Goal: Task Accomplishment & Management: Use online tool/utility

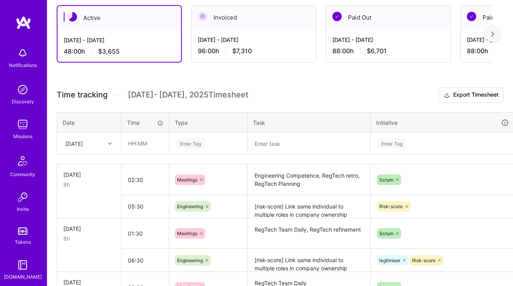
scroll to position [155, 0]
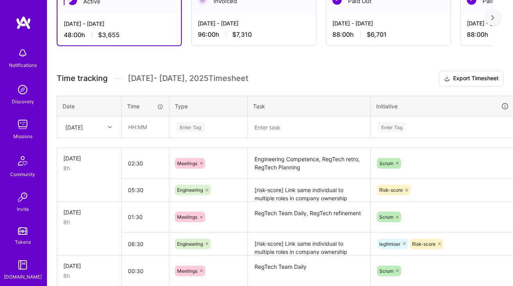
click at [83, 126] on div "Tue, Aug 12" at bounding box center [74, 127] width 18 height 8
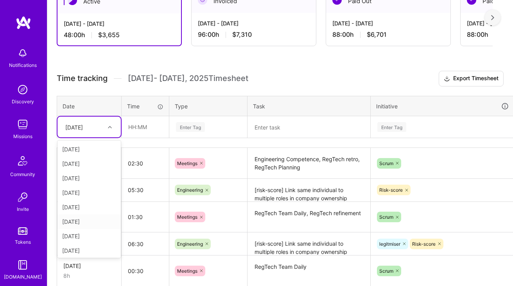
scroll to position [45, 0]
click at [84, 246] on div "[DATE]" at bounding box center [89, 249] width 63 height 14
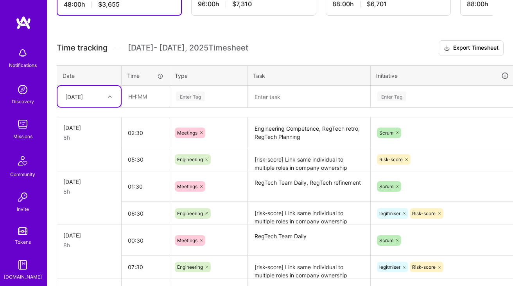
scroll to position [204, 0]
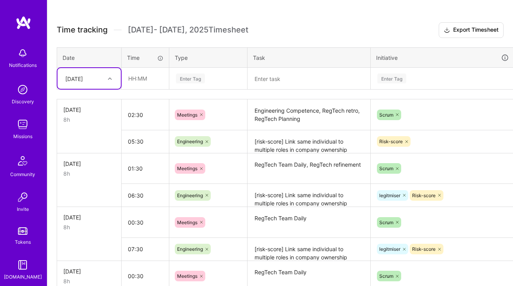
click at [278, 168] on textarea "RegTech Team Daily, RegTech refinement" at bounding box center [308, 168] width 121 height 29
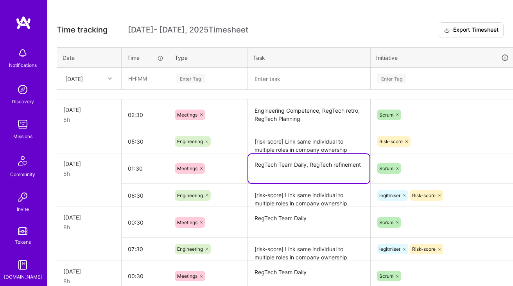
click at [278, 168] on textarea "RegTech Team Daily, RegTech refinement" at bounding box center [308, 168] width 121 height 29
click at [287, 177] on textarea "RegTech Team Daily, RegTech refinement" at bounding box center [308, 168] width 121 height 29
click at [297, 220] on textarea "RegTech Team Daily" at bounding box center [308, 222] width 121 height 29
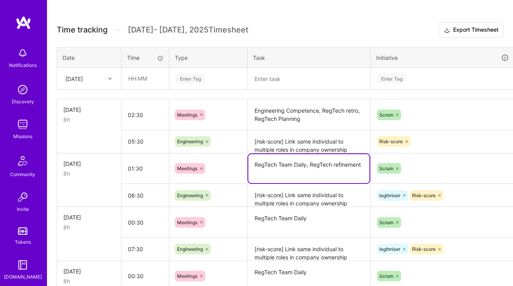
click at [297, 220] on textarea "RegTech Team Daily" at bounding box center [308, 222] width 121 height 29
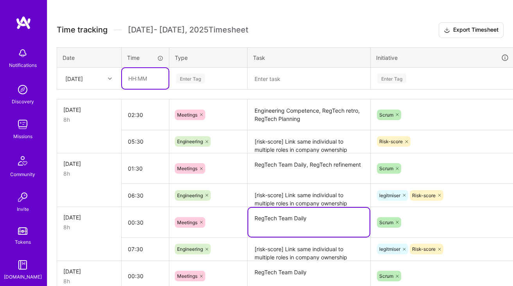
click at [154, 77] on input "text" at bounding box center [145, 78] width 47 height 21
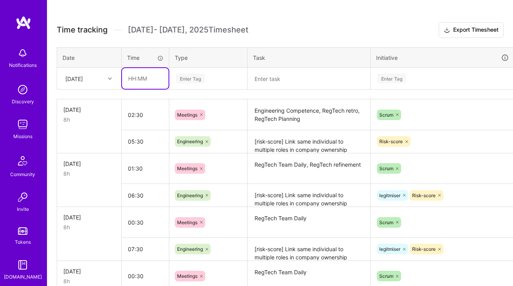
type input "00:30"
click at [199, 79] on div "Enter Tag" at bounding box center [190, 78] width 29 height 12
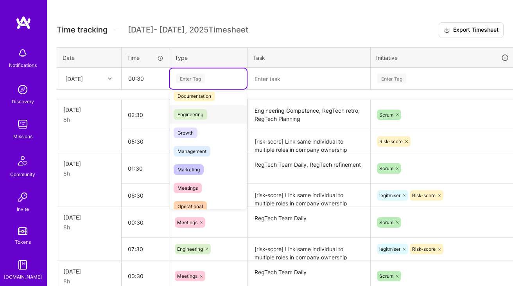
scroll to position [59, 0]
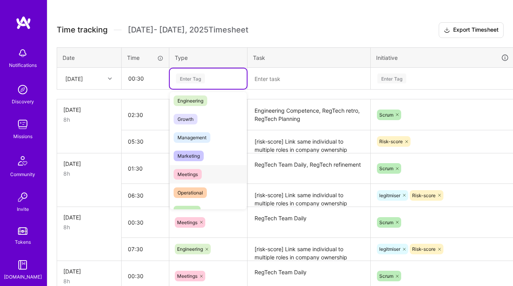
click at [188, 174] on span "Meetings" at bounding box center [188, 174] width 28 height 11
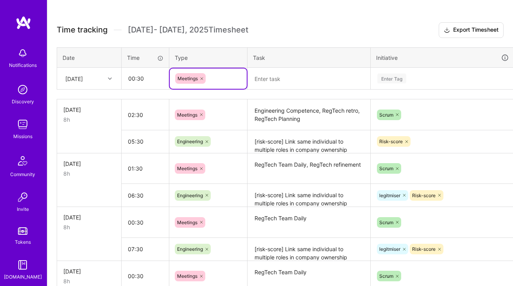
click at [318, 74] on textarea at bounding box center [308, 78] width 121 height 20
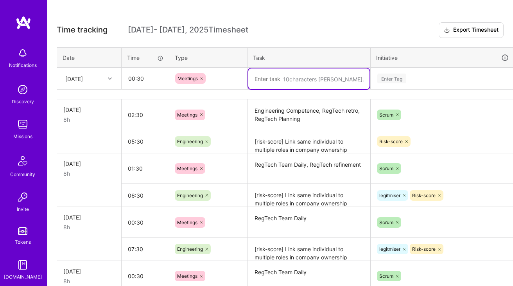
paste textarea "RegTech Team Daily"
type textarea "RegTech Team Daily"
click at [397, 73] on div "Enter Tag" at bounding box center [442, 78] width 143 height 20
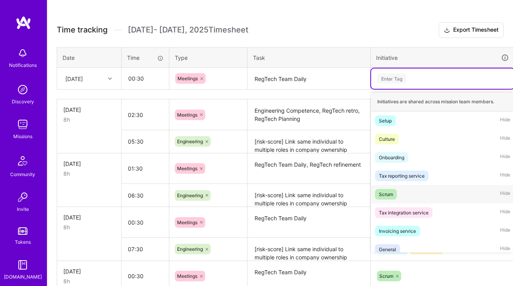
click at [399, 199] on div "Scrum Hide" at bounding box center [442, 194] width 143 height 18
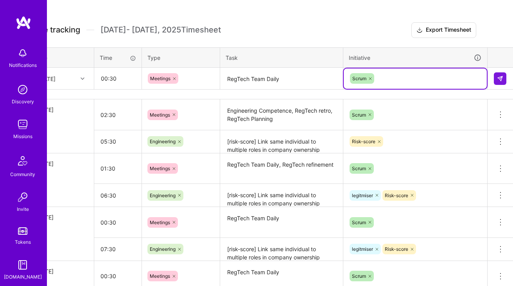
scroll to position [204, 28]
click at [502, 73] on button at bounding box center [499, 78] width 13 height 13
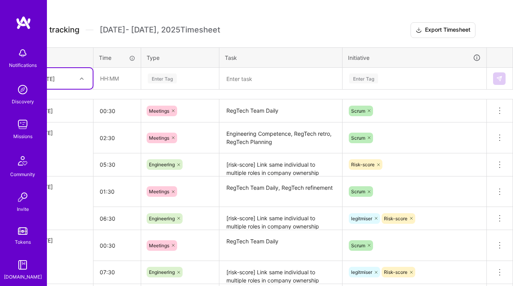
scroll to position [204, 0]
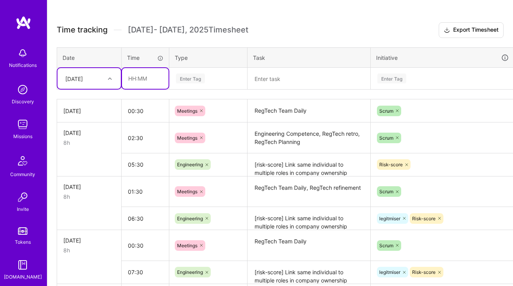
click at [141, 83] on input "text" at bounding box center [145, 78] width 47 height 21
type input "07:30"
click at [273, 168] on textarea "[risk-score] Link same individual to multiple roles in company ownership struct…" at bounding box center [308, 165] width 121 height 22
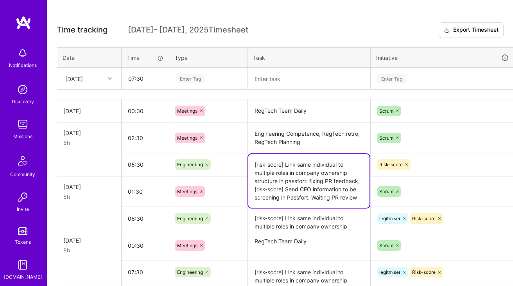
click at [273, 168] on textarea "[risk-score] Link same individual to multiple roles in company ownership struct…" at bounding box center [308, 181] width 121 height 54
click at [198, 79] on div "Enter Tag" at bounding box center [190, 78] width 29 height 12
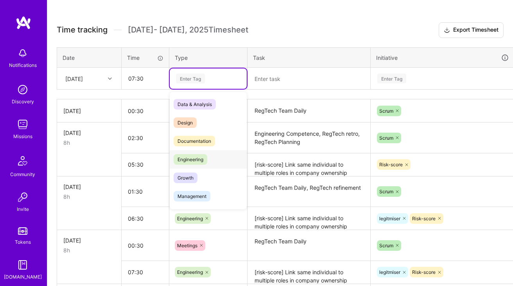
click at [200, 155] on span "Engineering" at bounding box center [191, 159] width 34 height 11
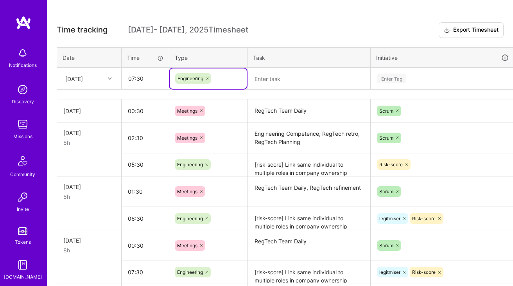
click at [286, 77] on textarea at bounding box center [308, 78] width 121 height 21
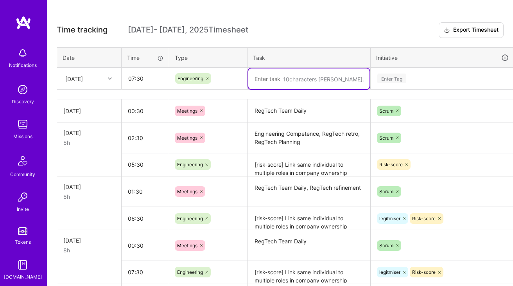
paste textarea "[risk-score] Link same individual to multiple roles in company ownership struct…"
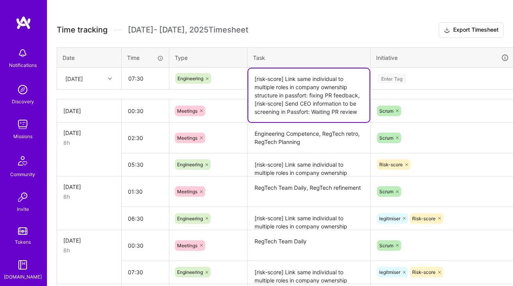
type textarea "[risk-score] Link same individual to multiple roles in company ownership struct…"
click at [400, 80] on div "Enter Tag" at bounding box center [391, 78] width 29 height 12
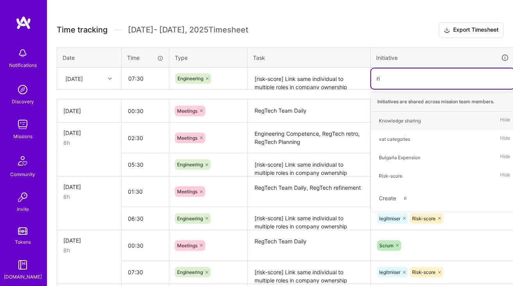
type input "ris"
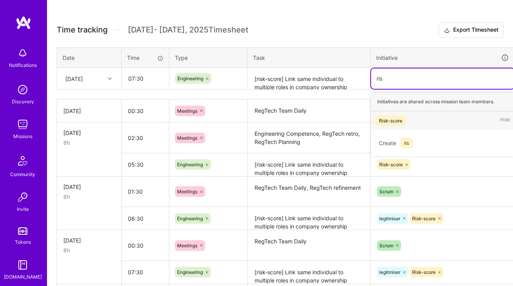
click at [392, 121] on div "Risk-score" at bounding box center [390, 121] width 23 height 8
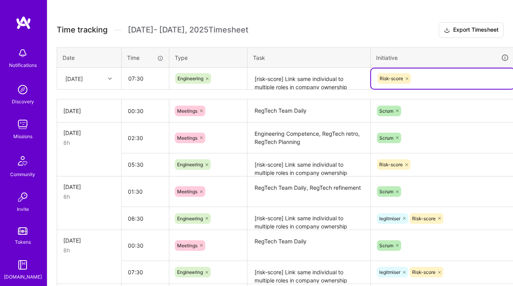
scroll to position [204, 28]
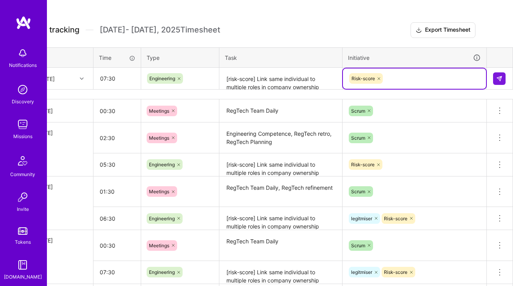
click at [314, 75] on textarea "[risk-score] Link same individual to multiple roles in company ownership struct…" at bounding box center [280, 78] width 121 height 21
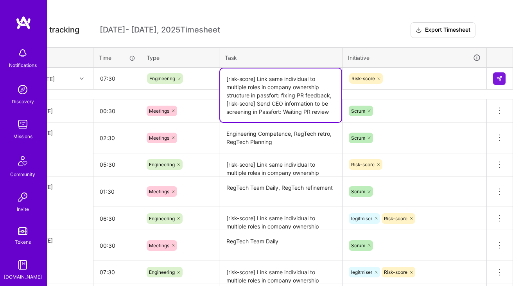
click at [297, 111] on textarea "[risk-score] Link same individual to multiple roles in company ownership struct…" at bounding box center [280, 95] width 121 height 54
type textarea "[risk-score] Link same individual to multiple roles in company ownership struct…"
click at [501, 79] on img at bounding box center [499, 78] width 6 height 6
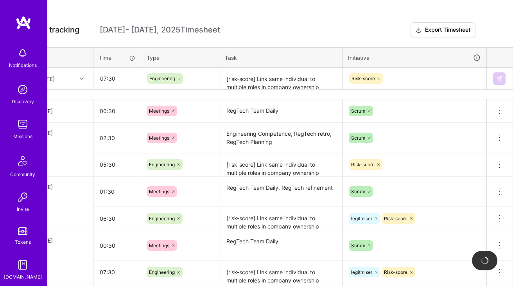
scroll to position [204, 0]
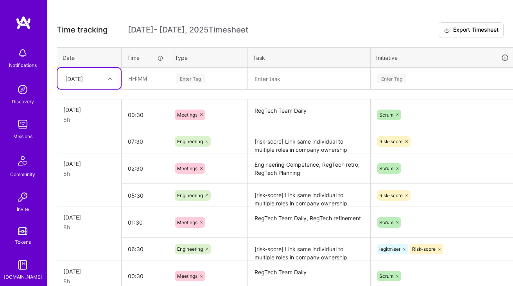
click at [108, 78] on icon at bounding box center [110, 79] width 4 height 4
click at [80, 203] on div "Tue, Aug 12" at bounding box center [89, 200] width 63 height 14
click at [147, 81] on input "text" at bounding box center [145, 78] width 47 height 21
type input "07:30"
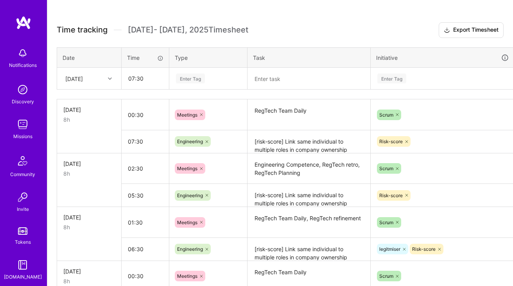
click at [203, 75] on div "Enter Tag" at bounding box center [190, 78] width 29 height 12
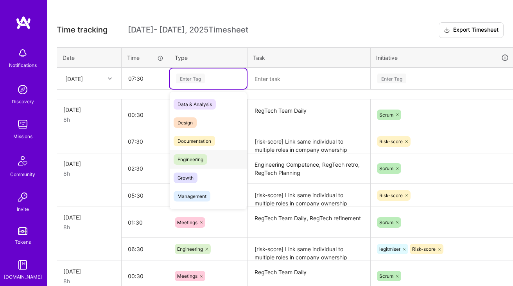
click at [205, 155] on span "Engineering" at bounding box center [191, 159] width 34 height 11
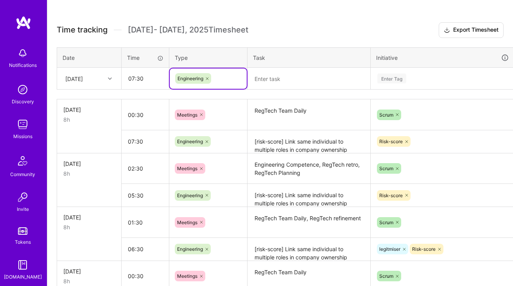
click at [283, 79] on textarea at bounding box center [308, 78] width 121 height 21
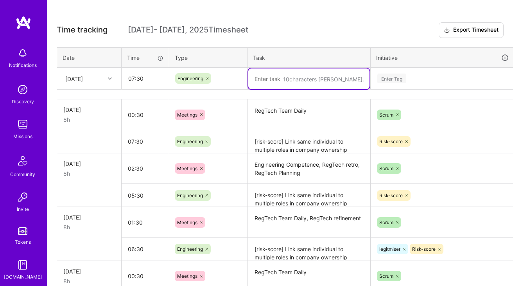
paste textarea "[risk-score] Link same individual to multiple roles in company ownership struct…"
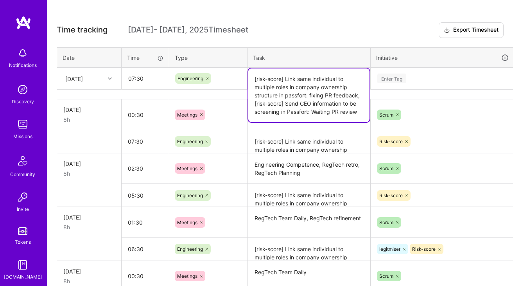
click at [311, 93] on textarea "[risk-score] Link same individual to multiple roles in company ownership struct…" at bounding box center [308, 95] width 121 height 54
click at [291, 119] on textarea "[risk-score] Link same individual to multiple roles in company ownership struct…" at bounding box center [308, 99] width 121 height 62
type textarea "[risk-score] Link same individual to multiple roles in company ownership struct…"
click at [419, 76] on div "Enter Tag" at bounding box center [443, 79] width 132 height 10
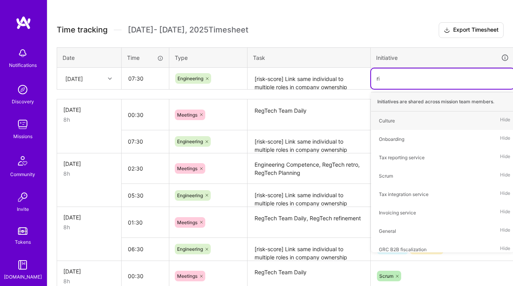
type input "ris"
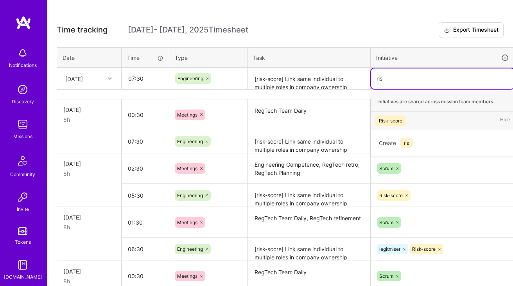
click at [409, 123] on div "Risk-score Hide" at bounding box center [442, 120] width 143 height 18
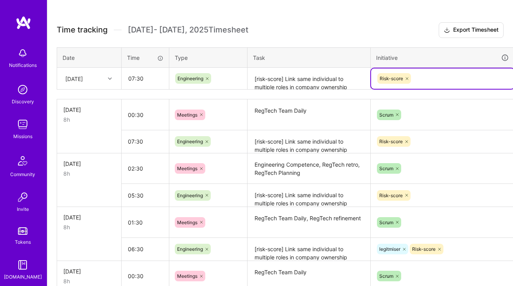
scroll to position [204, 28]
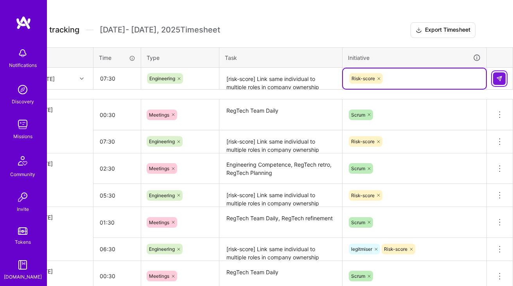
click at [499, 73] on button at bounding box center [499, 78] width 13 height 13
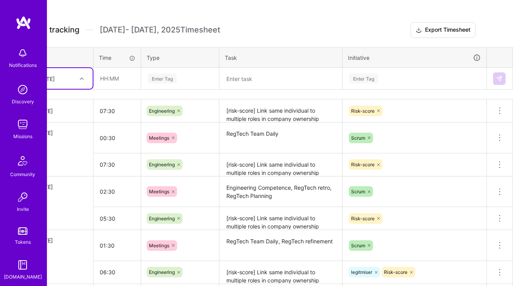
click at [255, 131] on textarea "RegTech Team Daily" at bounding box center [280, 137] width 121 height 29
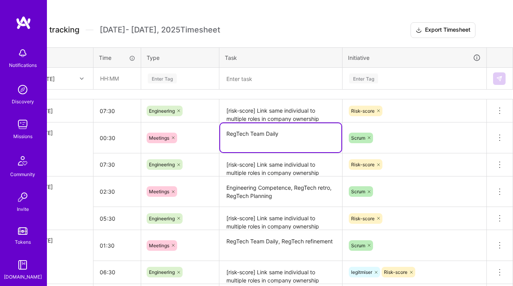
click at [255, 131] on textarea "RegTech Team Daily" at bounding box center [280, 137] width 121 height 29
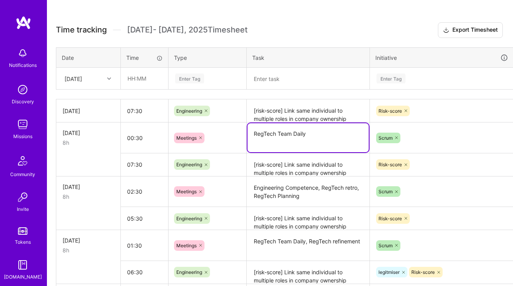
scroll to position [204, 0]
click at [99, 75] on div "Tue, Aug 12" at bounding box center [82, 78] width 43 height 13
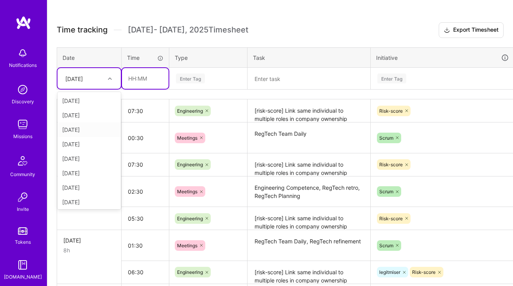
click at [152, 81] on input "text" at bounding box center [145, 78] width 47 height 21
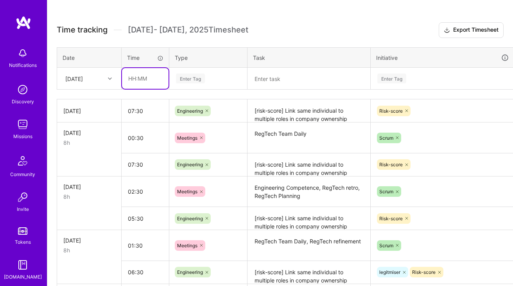
type input "00:30"
click at [196, 72] on div "Enter Tag" at bounding box center [208, 78] width 77 height 20
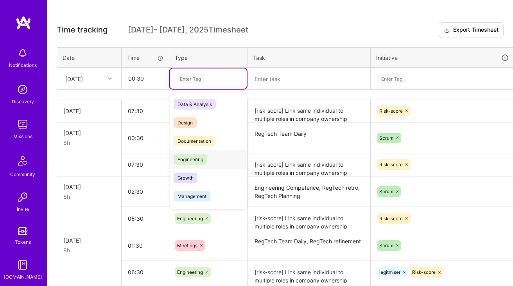
click at [192, 159] on span "Engineering" at bounding box center [191, 159] width 34 height 11
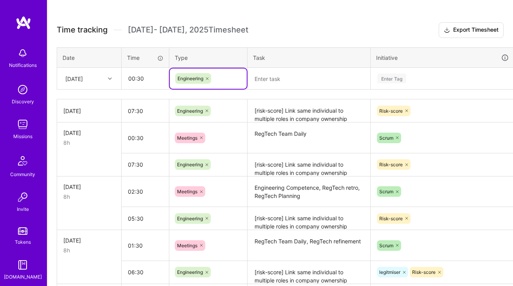
click at [207, 84] on div "Engineering" at bounding box center [208, 78] width 77 height 20
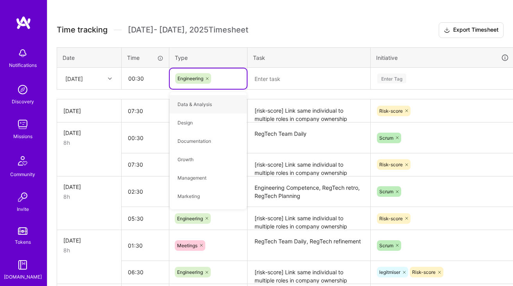
click at [207, 84] on div "Engineering" at bounding box center [208, 78] width 77 height 20
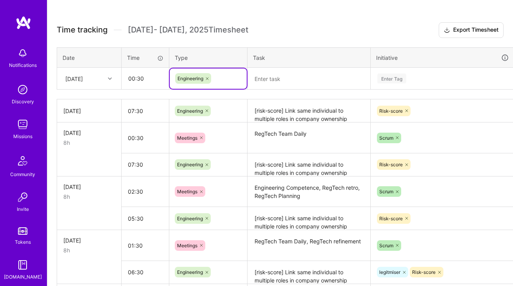
click at [207, 75] on div at bounding box center [207, 78] width 8 height 11
click at [207, 75] on div "Enter Tag" at bounding box center [208, 79] width 66 height 10
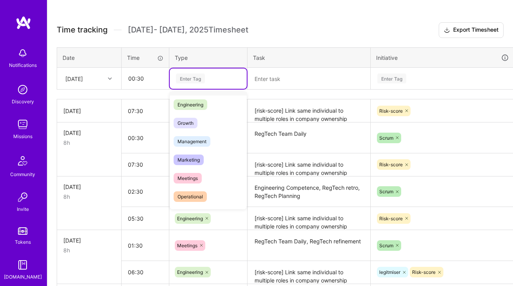
scroll to position [81, 0]
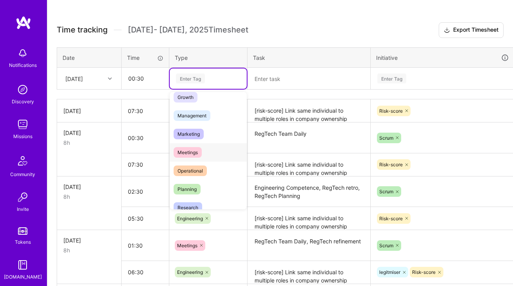
click at [190, 153] on span "Meetings" at bounding box center [188, 152] width 28 height 11
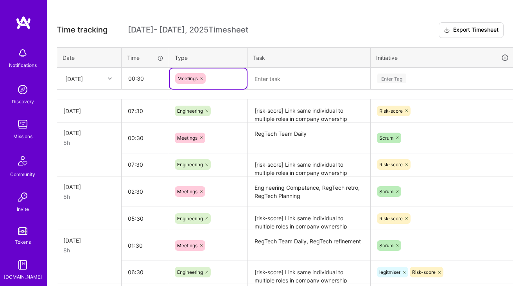
click at [286, 84] on textarea at bounding box center [308, 78] width 121 height 21
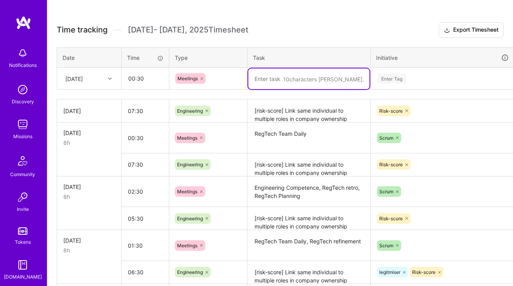
paste textarea "RegTech Team Daily"
type textarea "RegTech Team Daily"
click at [424, 74] on div "Enter Tag" at bounding box center [443, 79] width 132 height 10
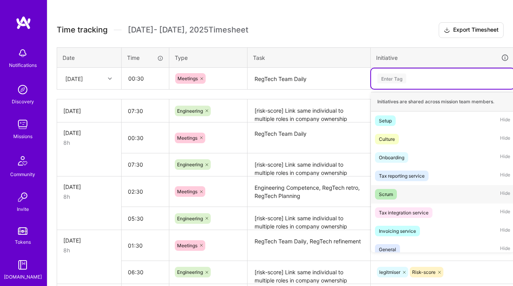
click at [388, 197] on div "Scrum" at bounding box center [386, 194] width 14 height 8
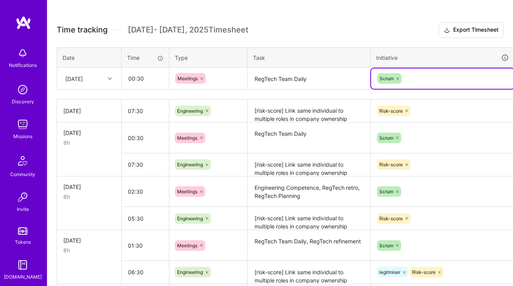
scroll to position [204, 28]
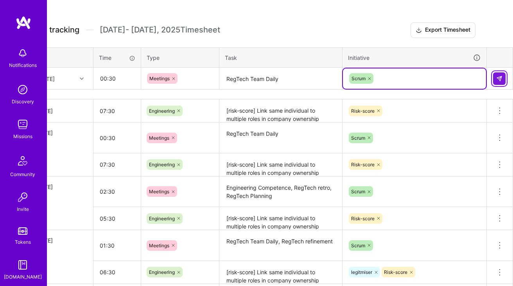
click at [500, 80] on img at bounding box center [499, 78] width 6 height 6
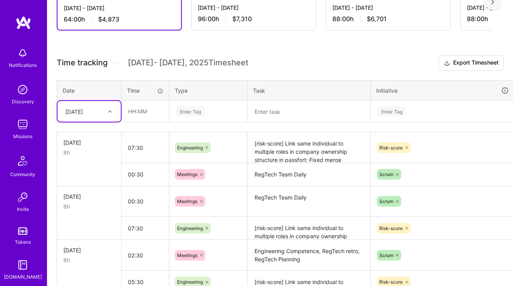
scroll to position [0, 0]
